Goal: Information Seeking & Learning: Learn about a topic

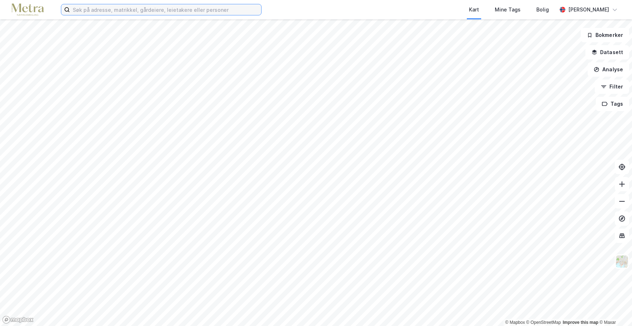
click at [103, 10] on input at bounding box center [165, 9] width 191 height 11
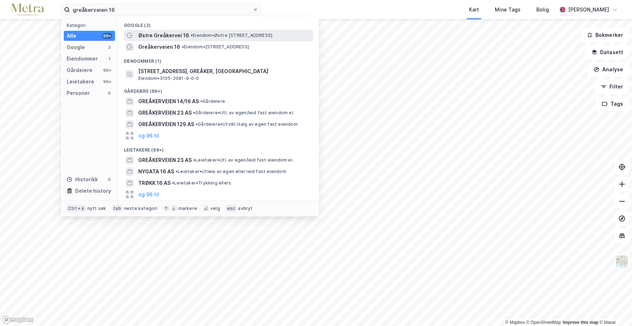
click at [166, 34] on span "Østre Greåkervei 16" at bounding box center [163, 35] width 51 height 9
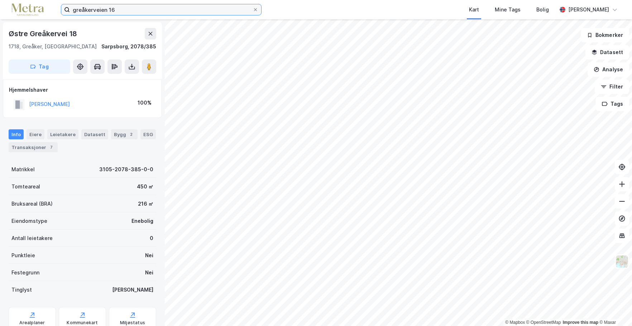
click at [115, 9] on input "greåkerveien 16" at bounding box center [161, 9] width 183 height 11
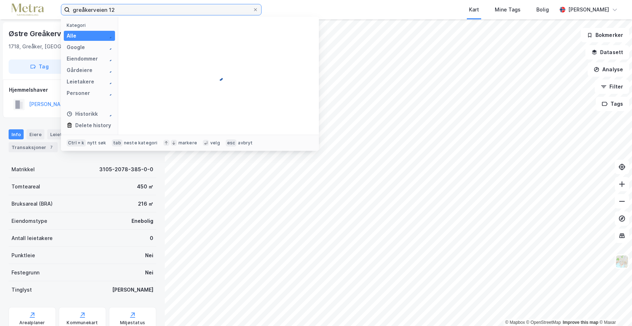
type input "greåkerveien 12"
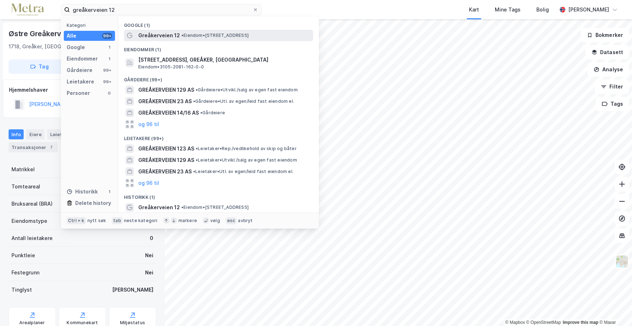
click at [159, 37] on span "Greåkerveien 12" at bounding box center [159, 35] width 42 height 9
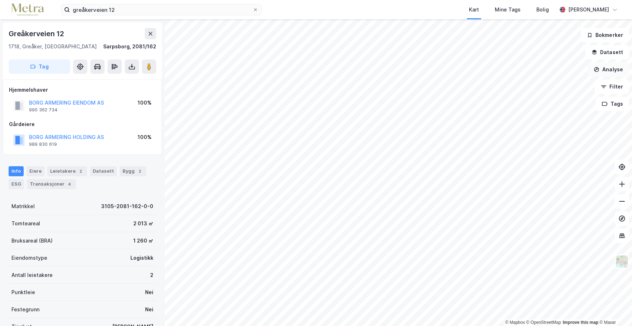
click at [603, 68] on button "Analyse" at bounding box center [609, 69] width 42 height 14
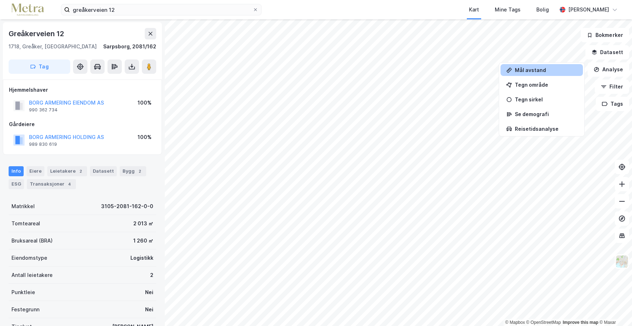
click at [527, 69] on div "Mål avstand" at bounding box center [546, 70] width 62 height 6
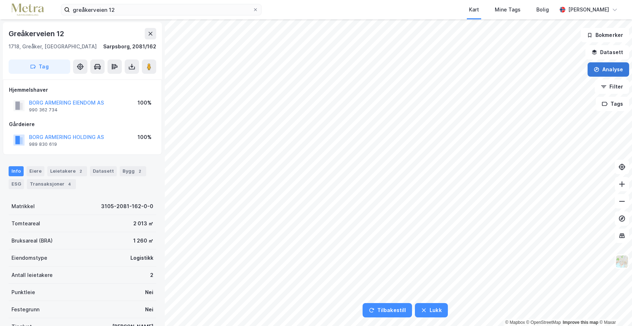
click at [600, 68] on icon "button" at bounding box center [597, 70] width 6 height 6
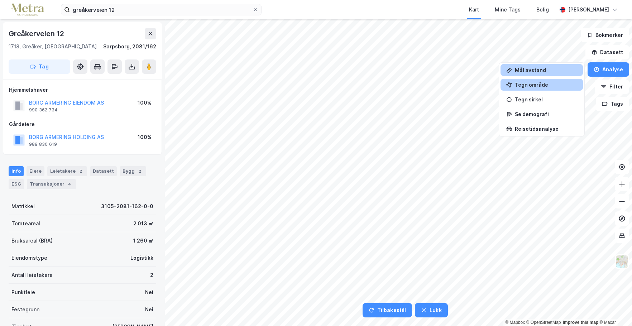
click at [539, 83] on div "Tegn område" at bounding box center [546, 85] width 62 height 6
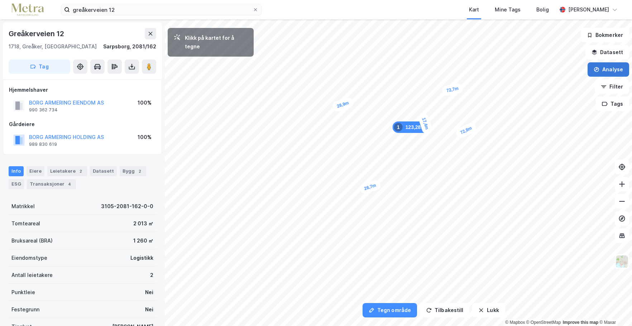
click at [612, 70] on button "Analyse" at bounding box center [609, 69] width 42 height 14
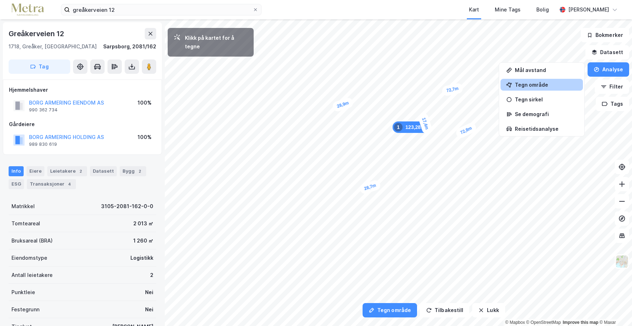
click at [535, 83] on div "Tegn område" at bounding box center [546, 85] width 62 height 6
